Goal: Task Accomplishment & Management: Manage account settings

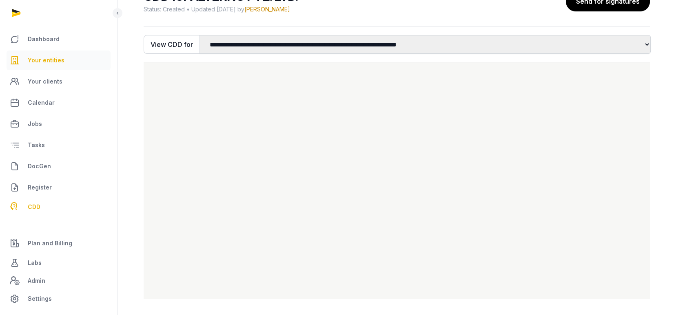
click at [53, 56] on span "Your entities" at bounding box center [46, 60] width 37 height 10
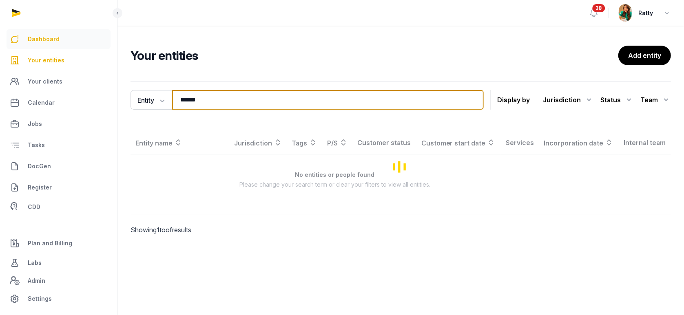
drag, startPoint x: 212, startPoint y: 100, endPoint x: 10, endPoint y: 43, distance: 210.0
click at [11, 44] on div "Dashboard Your entities Your clients Calendar Jobs Tasks DocGen Register CDD Pl…" at bounding box center [342, 157] width 684 height 315
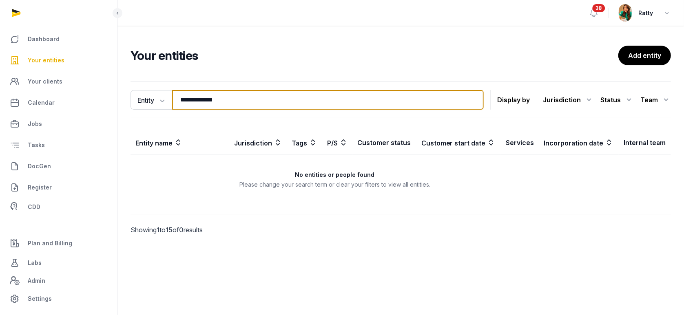
drag, startPoint x: 248, startPoint y: 98, endPoint x: 105, endPoint y: 64, distance: 146.3
click at [105, 64] on div "**********" at bounding box center [342, 157] width 684 height 315
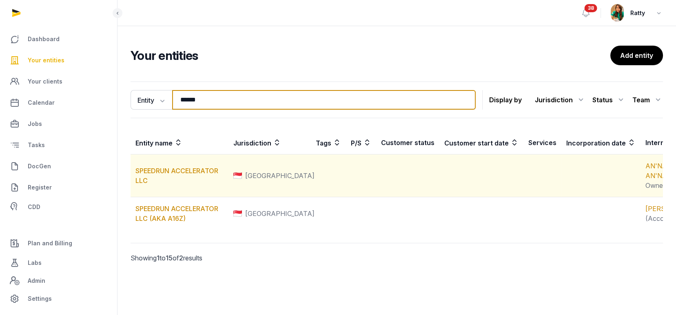
scroll to position [24, 0]
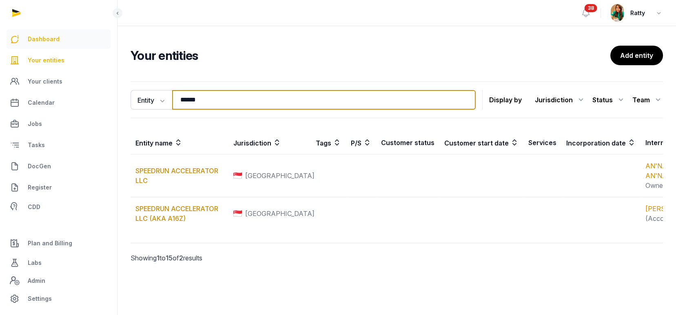
click at [69, 47] on div "Dashboard Your entities Your clients Calendar Jobs Tasks DocGen Register CDD Pl…" at bounding box center [338, 157] width 676 height 315
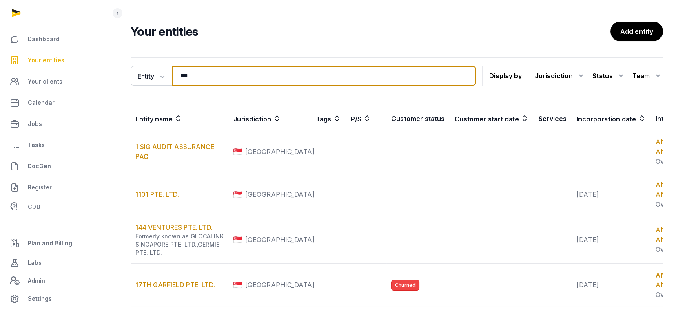
type input "***"
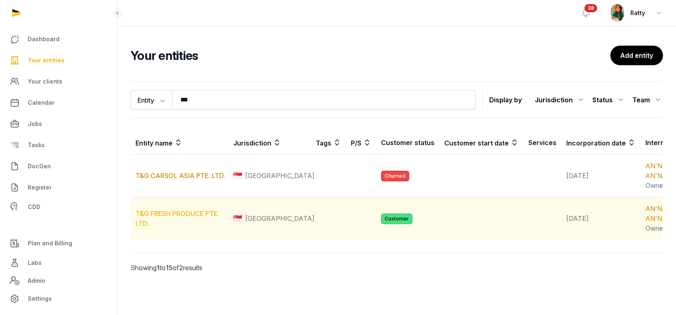
click at [175, 222] on link "T&G FRESH PRODUCE PTE. LTD." at bounding box center [177, 219] width 84 height 18
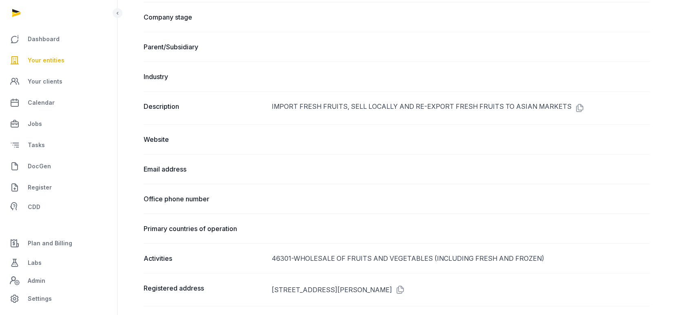
scroll to position [678, 0]
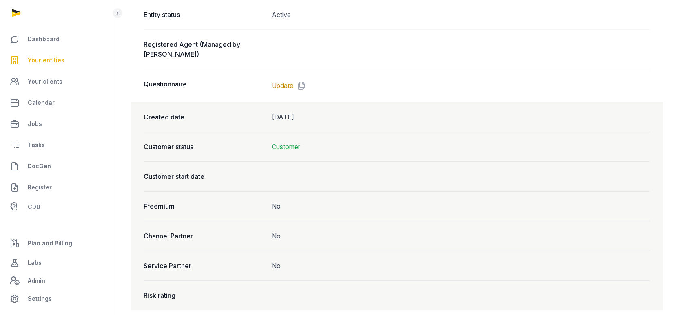
click at [362, 14] on dd "Active" at bounding box center [461, 15] width 378 height 10
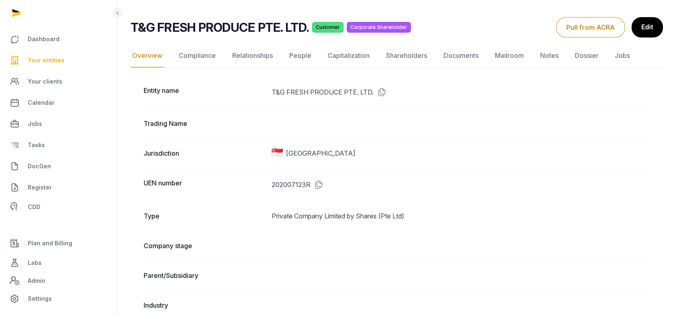
scroll to position [0, 0]
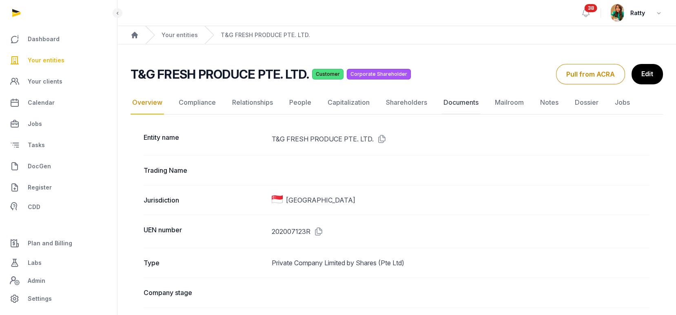
click at [452, 102] on link "Documents" at bounding box center [461, 103] width 38 height 24
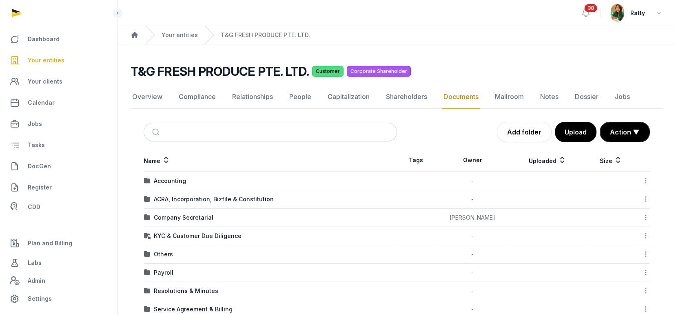
scroll to position [54, 0]
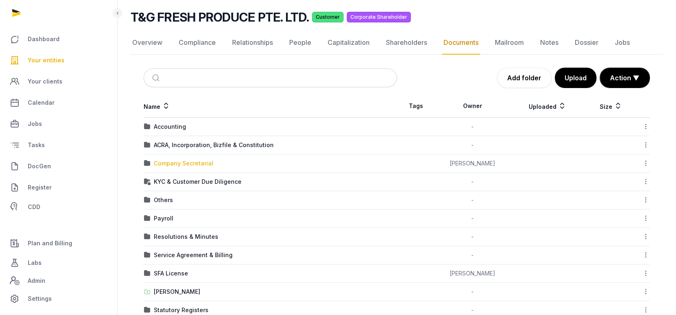
click at [193, 160] on div "Company Secretarial" at bounding box center [184, 164] width 60 height 8
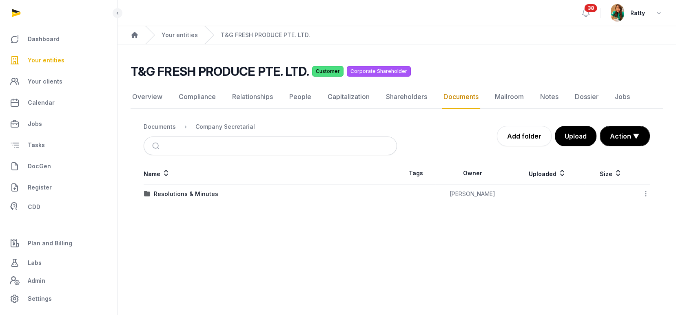
scroll to position [0, 0]
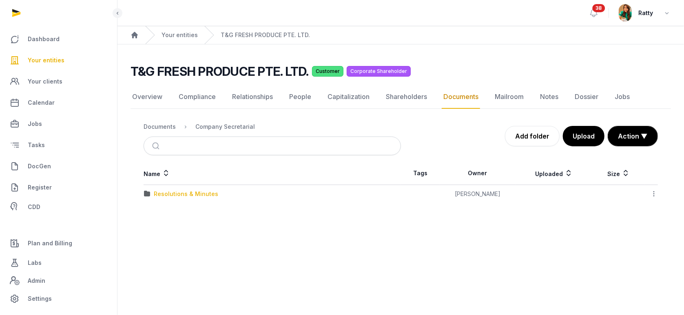
click at [167, 191] on div "Resolutions & Minutes" at bounding box center [186, 194] width 64 height 8
click at [161, 212] on div "2025" at bounding box center [161, 212] width 14 height 8
click at [167, 193] on div "AGM/AR FYE 2024" at bounding box center [179, 194] width 51 height 8
click at [65, 61] on link "Your entities" at bounding box center [59, 61] width 104 height 20
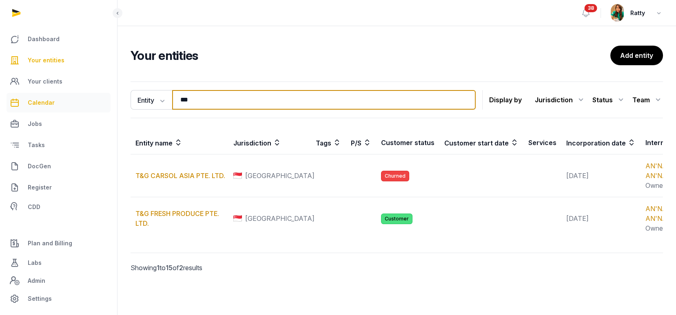
drag, startPoint x: 197, startPoint y: 95, endPoint x: 100, endPoint y: 107, distance: 98.2
click at [100, 109] on div "Dashboard Your entities Your clients Calendar Jobs Tasks DocGen Register CDD Pl…" at bounding box center [338, 157] width 676 height 315
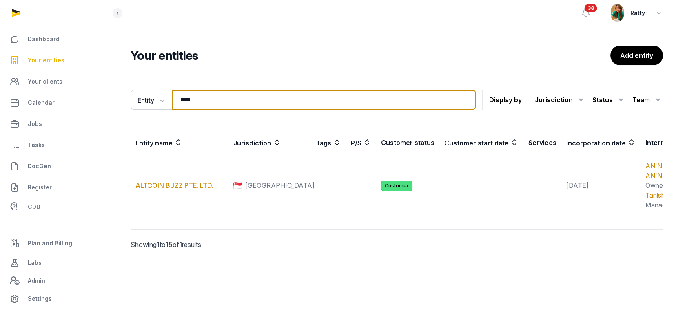
type input "**********"
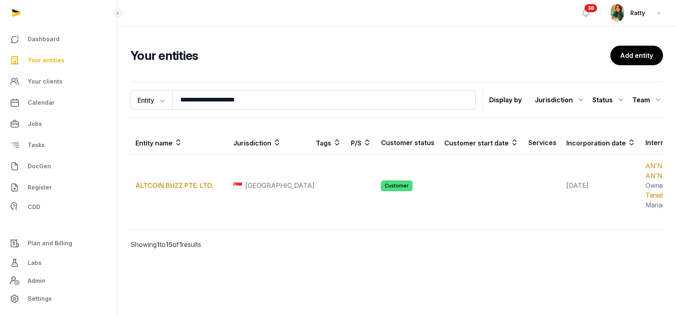
click at [173, 190] on link "ALTCOIN BUZZ PTE. LTD." at bounding box center [174, 186] width 78 height 8
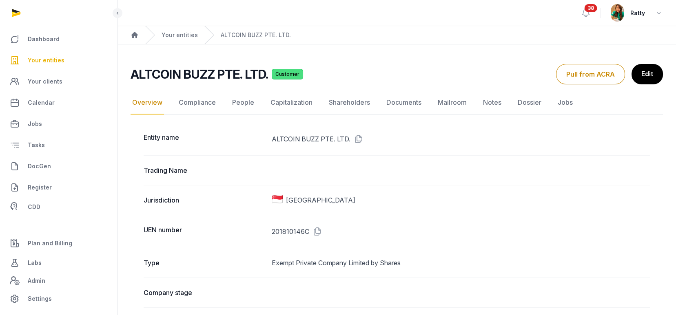
click at [319, 227] on icon at bounding box center [315, 231] width 13 height 13
click at [419, 105] on link "Documents" at bounding box center [404, 103] width 38 height 24
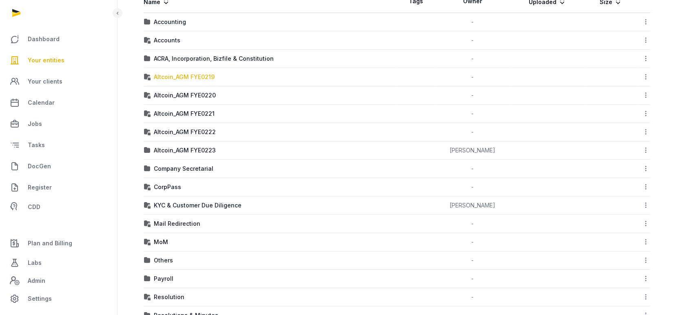
scroll to position [163, 0]
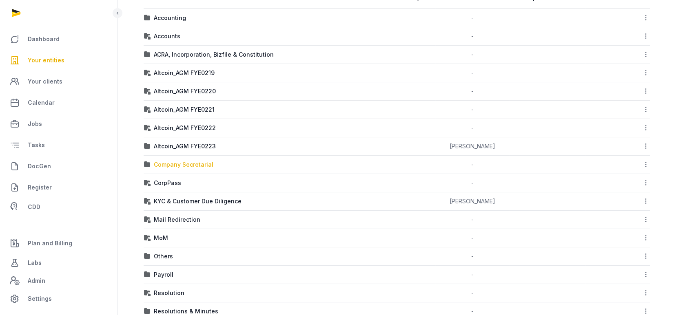
click at [199, 168] on div "Company Secretarial" at bounding box center [184, 165] width 60 height 8
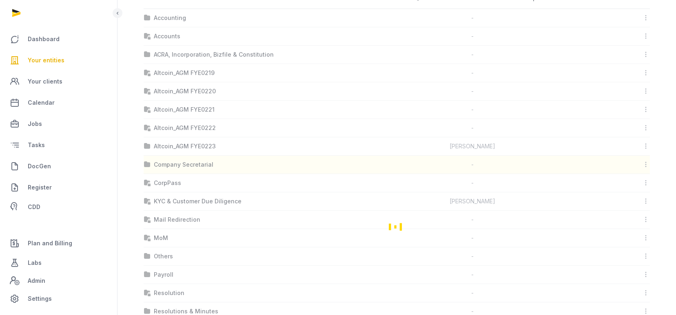
scroll to position [0, 0]
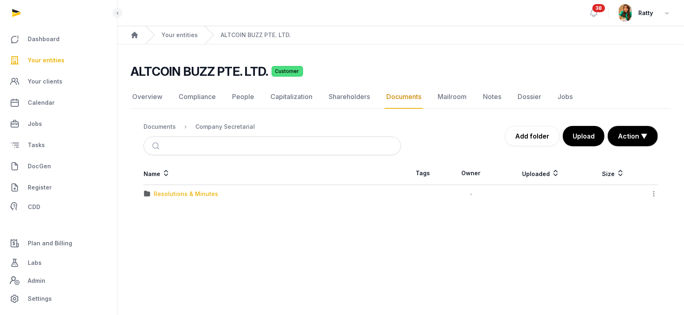
click at [196, 190] on div "Resolutions & Minutes" at bounding box center [186, 194] width 64 height 8
click at [169, 191] on div "2024" at bounding box center [272, 194] width 257 height 8
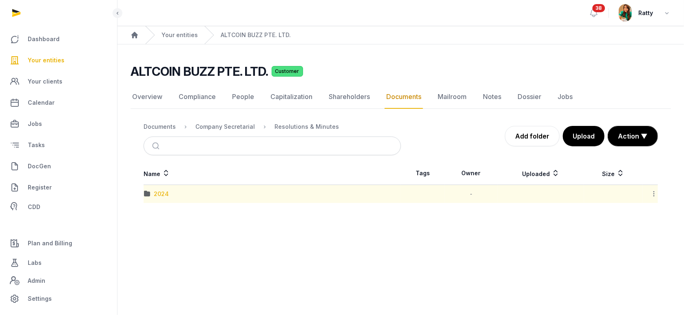
click at [161, 191] on div "2024" at bounding box center [161, 194] width 15 height 8
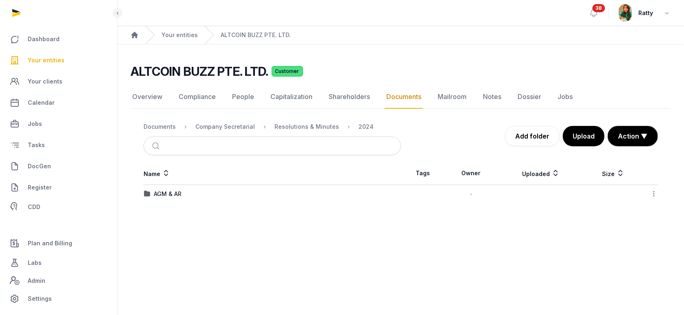
click at [172, 187] on td "AGM & AR" at bounding box center [272, 194] width 257 height 18
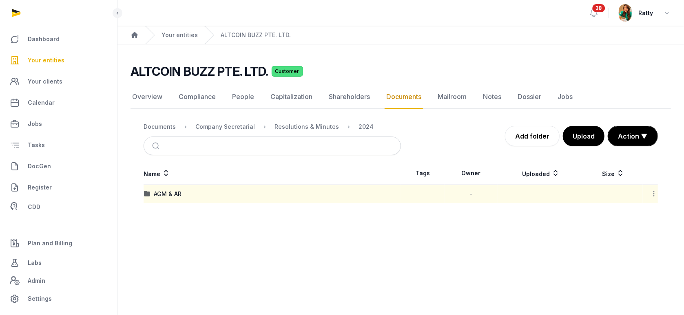
click at [169, 199] on td "AGM & AR" at bounding box center [272, 194] width 257 height 18
click at [170, 192] on div "AGM & AR" at bounding box center [168, 194] width 28 height 8
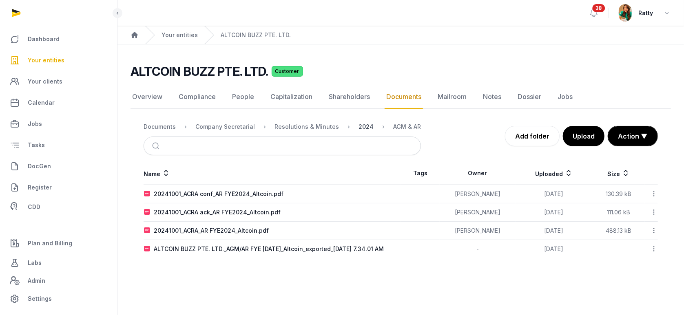
click at [359, 127] on div "2024" at bounding box center [366, 127] width 15 height 8
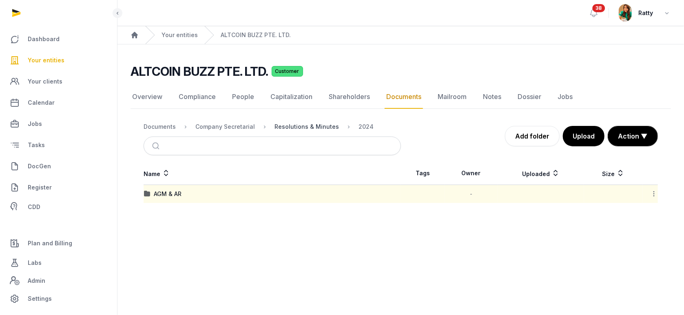
click at [319, 128] on div "Resolutions & Minutes" at bounding box center [307, 127] width 64 height 8
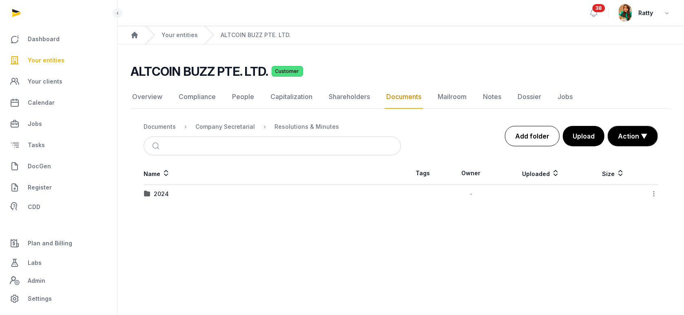
click at [525, 131] on link "Add folder" at bounding box center [532, 136] width 55 height 20
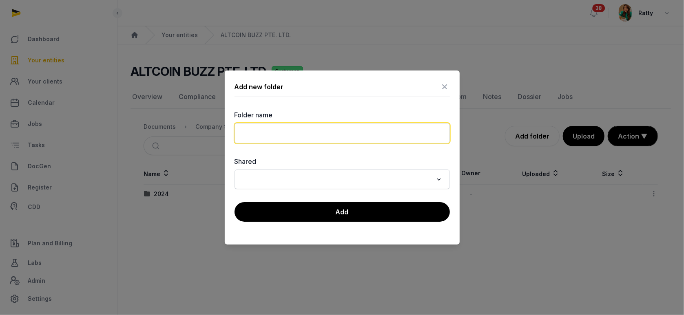
click at [270, 133] on input "text" at bounding box center [342, 133] width 215 height 20
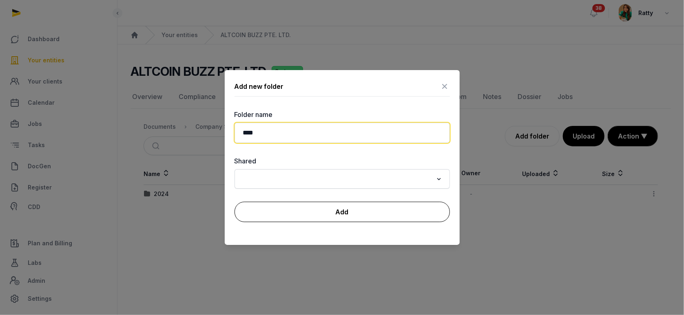
type input "****"
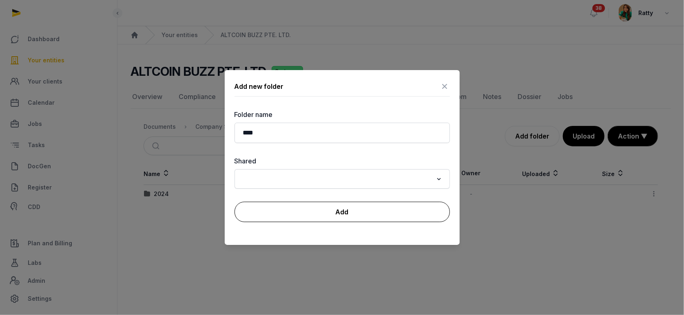
click at [336, 214] on button "Add" at bounding box center [342, 212] width 215 height 20
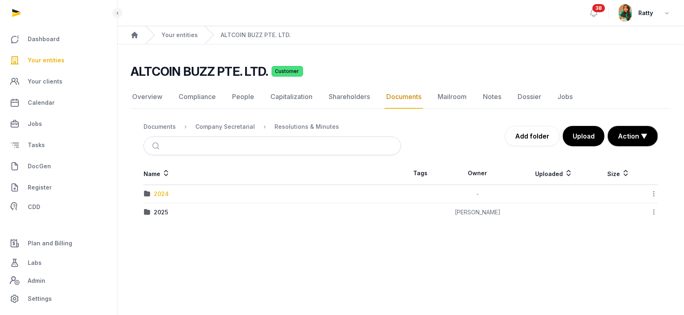
click at [157, 193] on div "2024" at bounding box center [161, 194] width 15 height 8
click at [313, 124] on div "Resolutions & Minutes" at bounding box center [307, 127] width 64 height 8
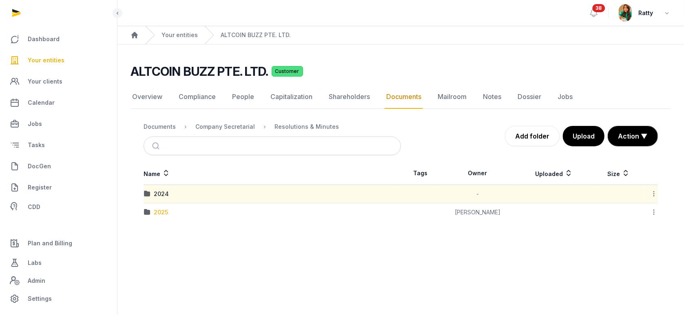
click at [162, 211] on div "2025" at bounding box center [161, 212] width 14 height 8
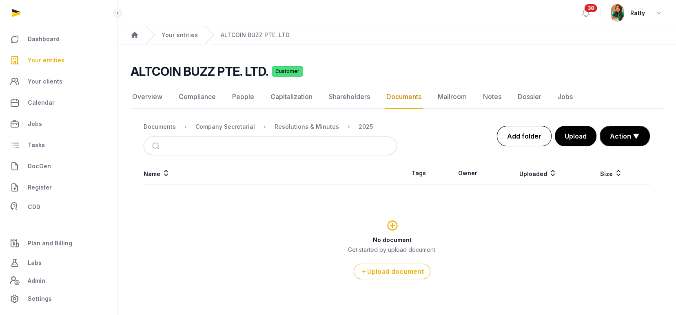
click at [521, 142] on link "Add folder" at bounding box center [524, 136] width 55 height 20
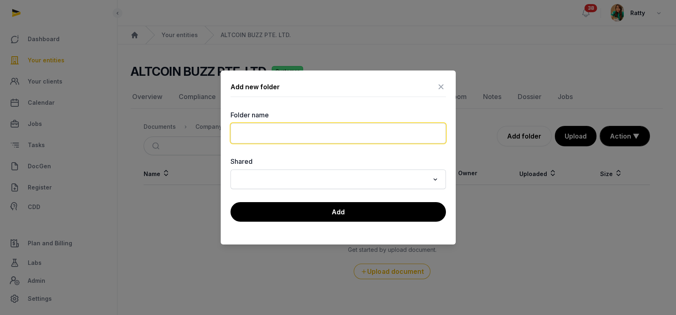
click at [351, 137] on input "text" at bounding box center [338, 133] width 215 height 20
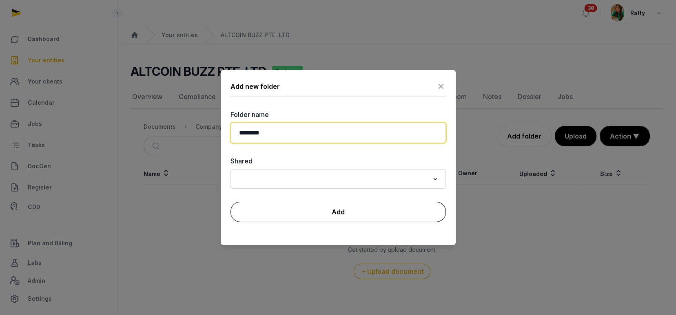
type input "********"
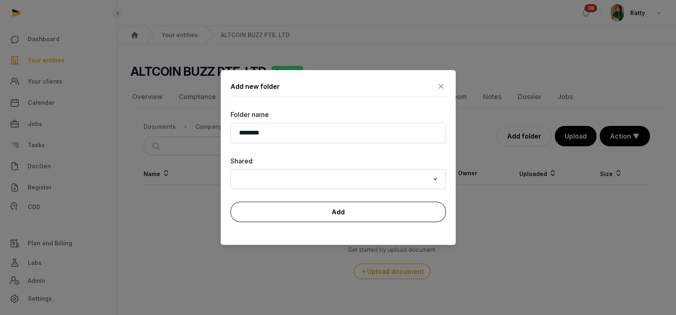
click at [332, 215] on button "Add" at bounding box center [338, 212] width 215 height 20
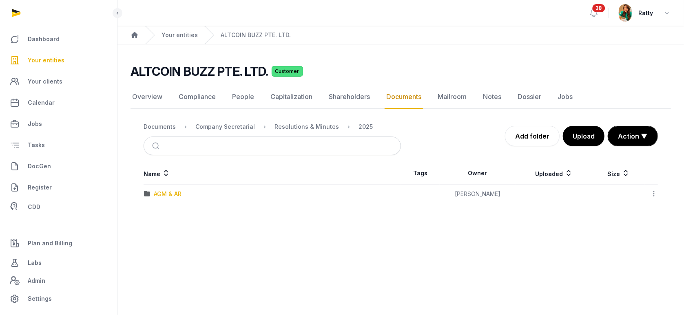
click at [169, 196] on div "AGM & AR" at bounding box center [168, 194] width 28 height 8
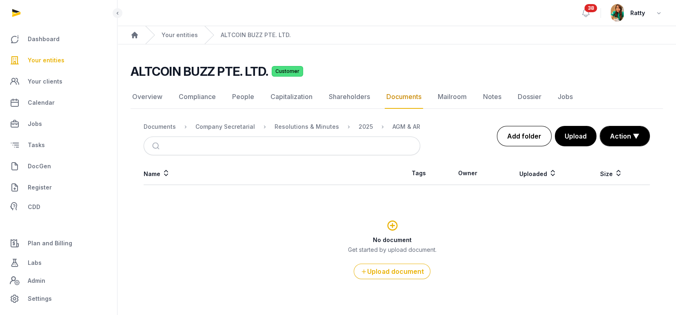
click at [521, 136] on link "Add folder" at bounding box center [524, 136] width 55 height 20
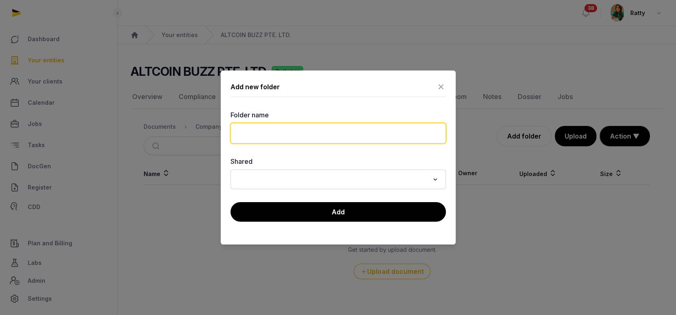
click at [354, 129] on input "text" at bounding box center [338, 133] width 215 height 20
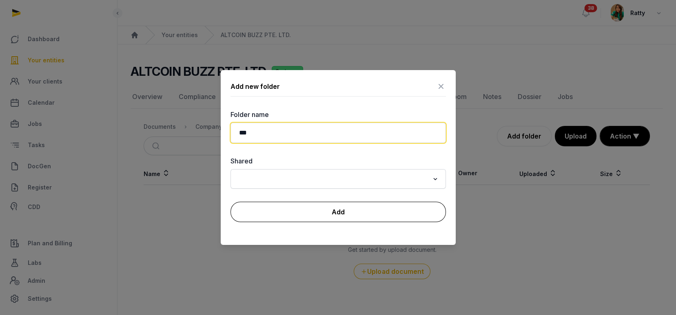
type input "***"
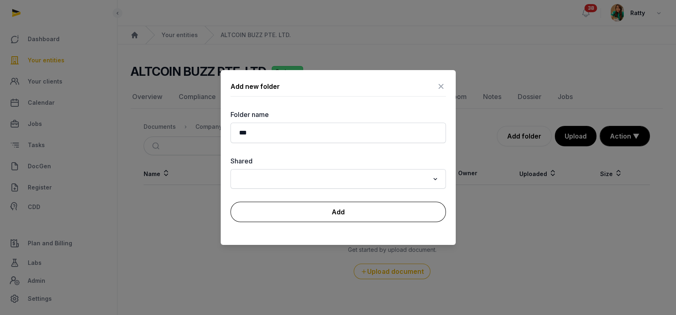
click at [352, 219] on button "Add" at bounding box center [338, 212] width 215 height 20
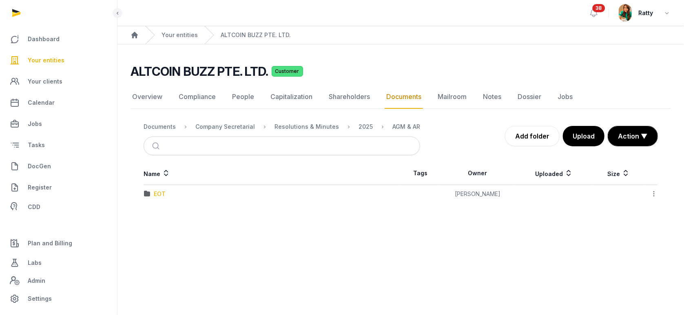
click at [159, 191] on div "EOT" at bounding box center [160, 194] width 12 height 8
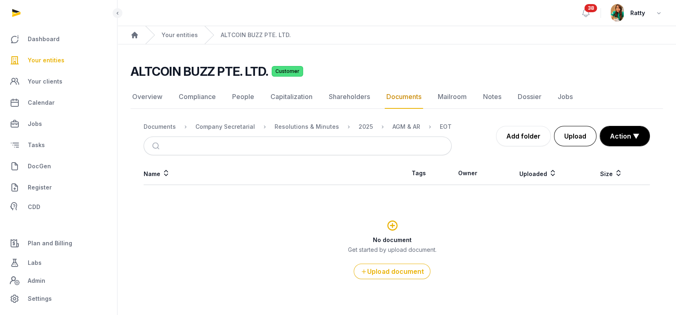
click at [570, 133] on button "Upload" at bounding box center [575, 136] width 42 height 20
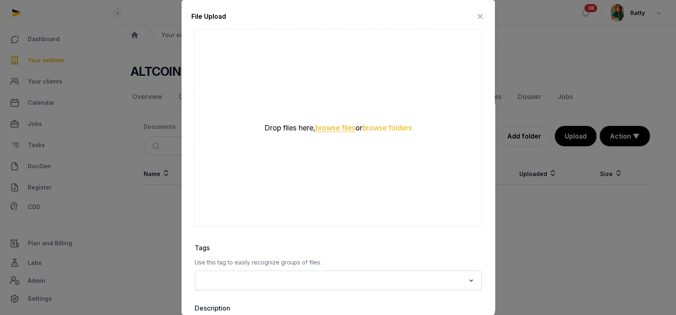
click at [320, 129] on button "browse files" at bounding box center [335, 128] width 40 height 8
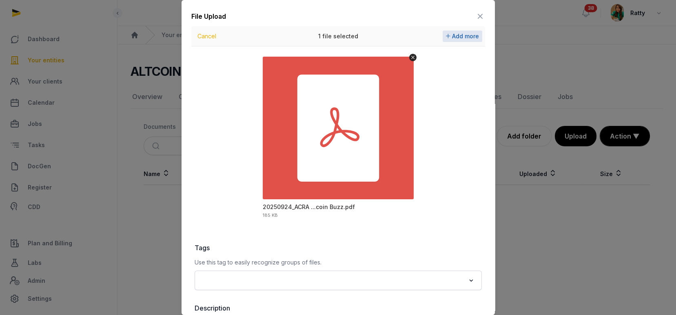
click at [455, 34] on span "Add more" at bounding box center [465, 36] width 27 height 7
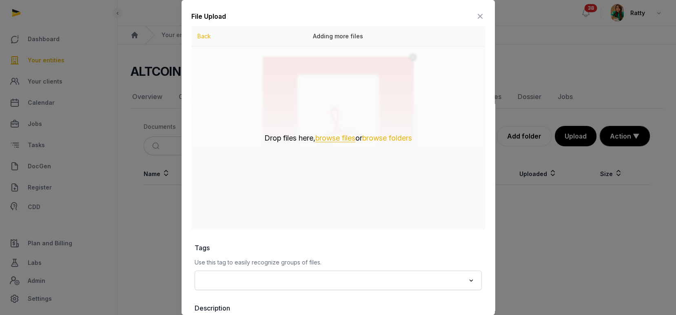
click at [321, 136] on button "browse files" at bounding box center [335, 139] width 40 height 8
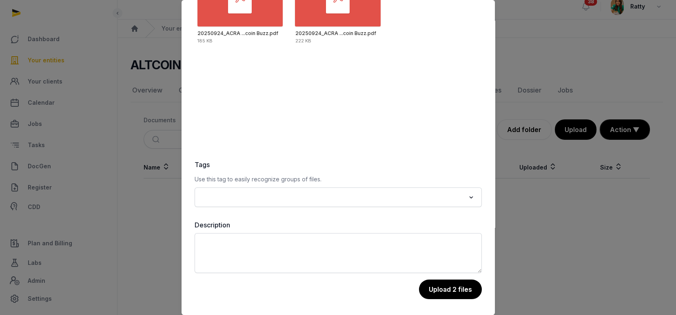
scroll to position [13, 0]
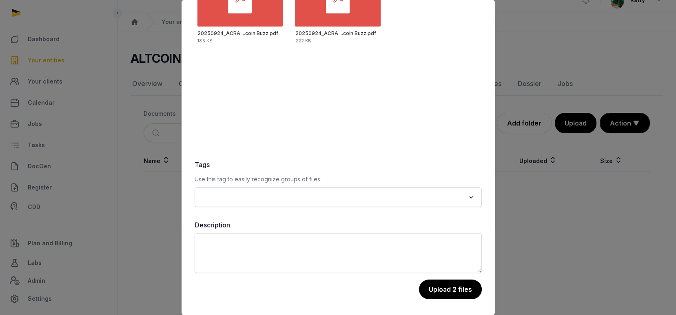
click at [442, 308] on div "File Upload Drop your files here Cancel 2 files selected Add more 20250924_ACRA…" at bounding box center [338, 116] width 313 height 399
click at [438, 288] on button "Upload 2 files" at bounding box center [450, 290] width 64 height 20
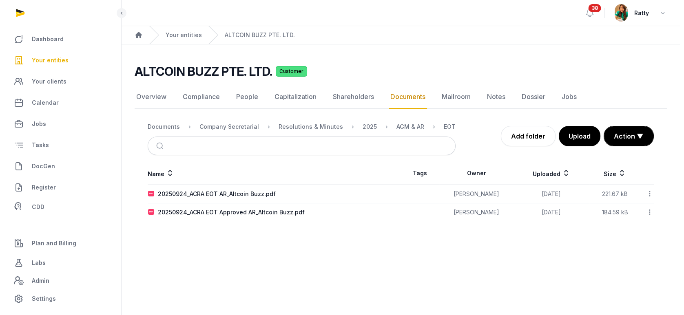
scroll to position [0, 0]
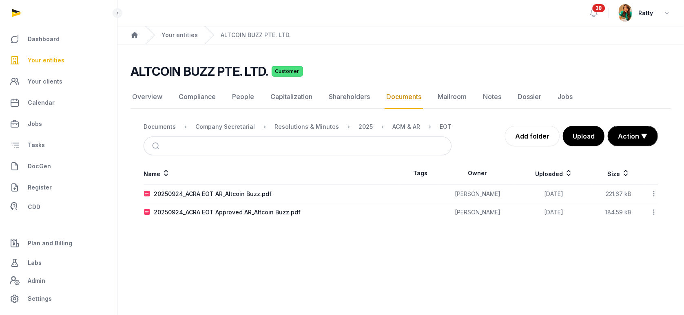
click at [653, 213] on icon at bounding box center [653, 212] width 7 height 9
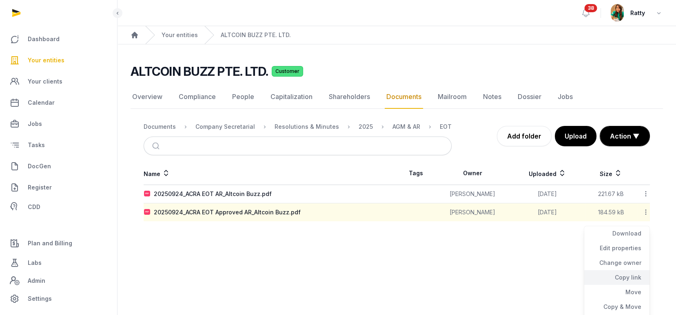
click at [628, 274] on div "Copy link" at bounding box center [616, 277] width 65 height 15
